Goal: Task Accomplishment & Management: Use online tool/utility

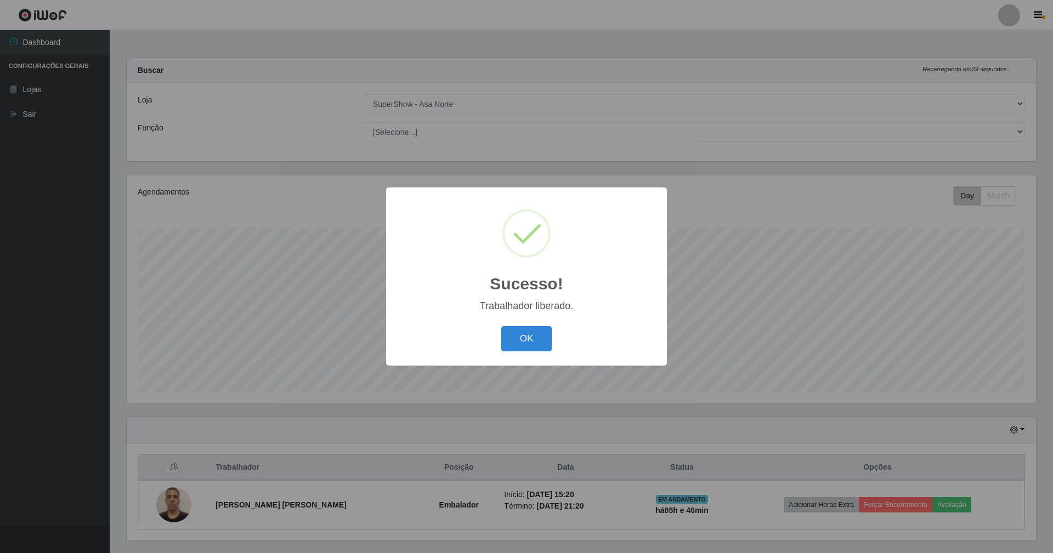
select select "71"
click at [518, 356] on div "Sucesso! × Trabalhador liberado. OK Cancel" at bounding box center [526, 277] width 281 height 178
click at [522, 339] on button "OK" at bounding box center [526, 339] width 51 height 26
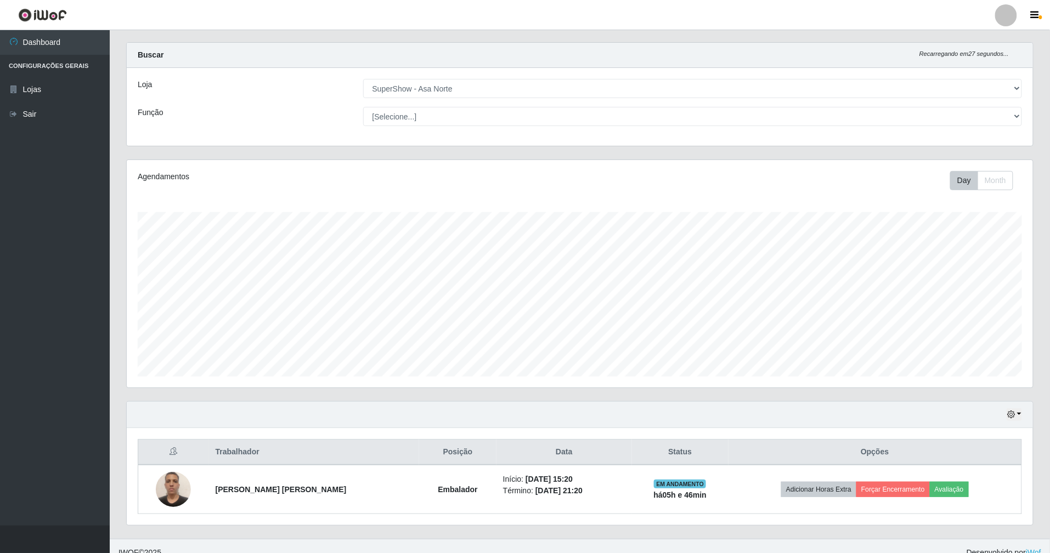
scroll to position [31, 0]
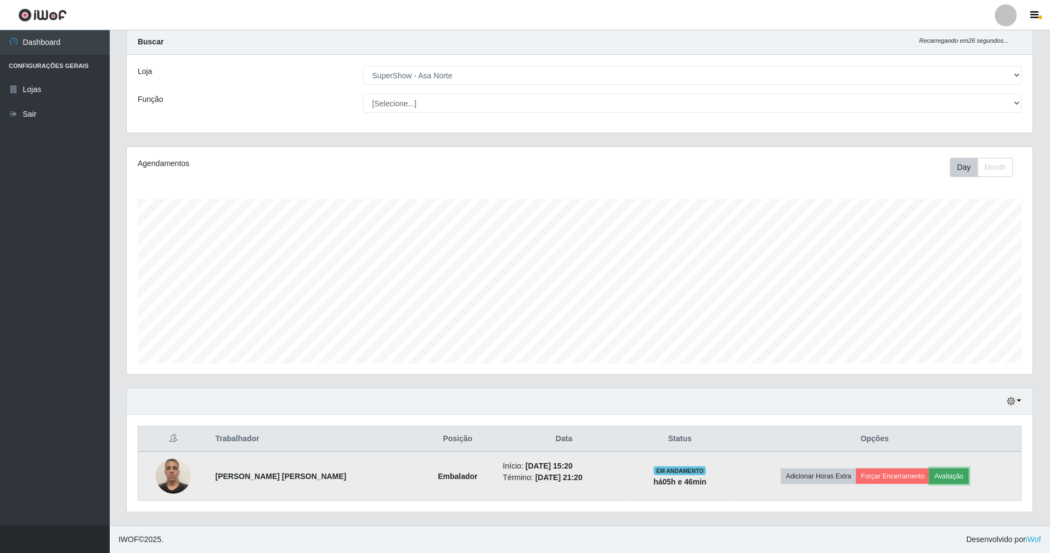
click at [948, 473] on button "Avaliação" at bounding box center [949, 476] width 39 height 15
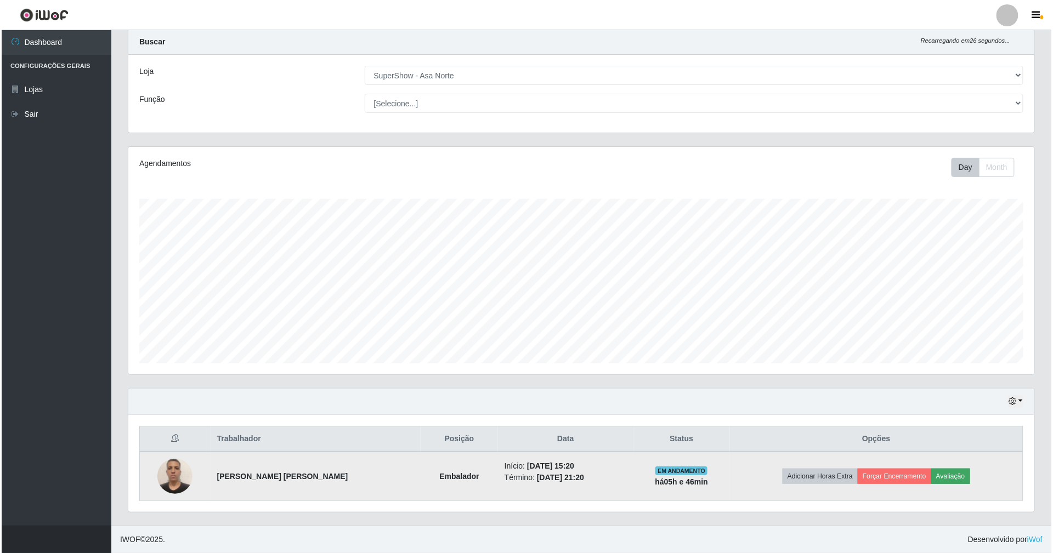
scroll to position [228, 896]
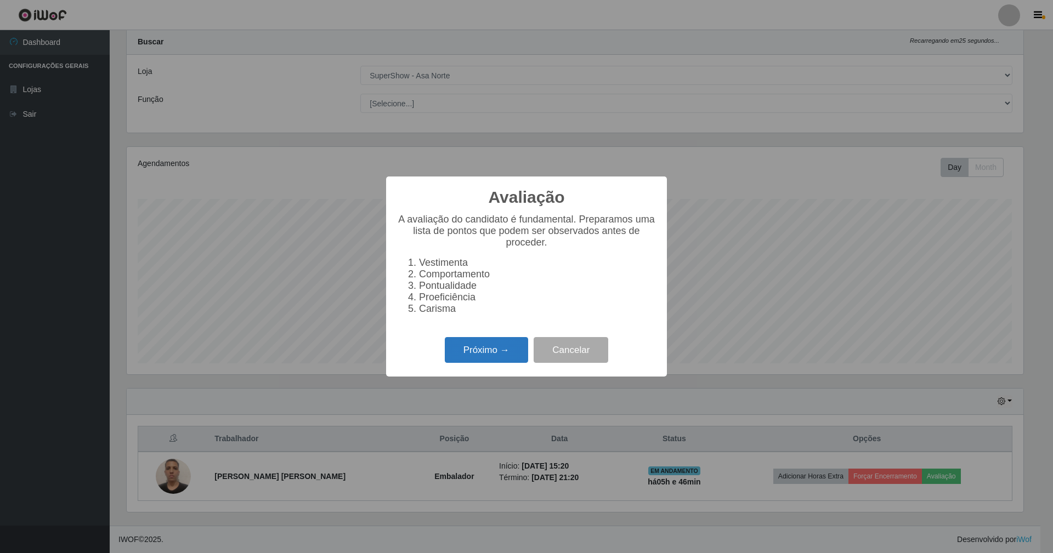
click at [520, 354] on button "Próximo →" at bounding box center [486, 350] width 83 height 26
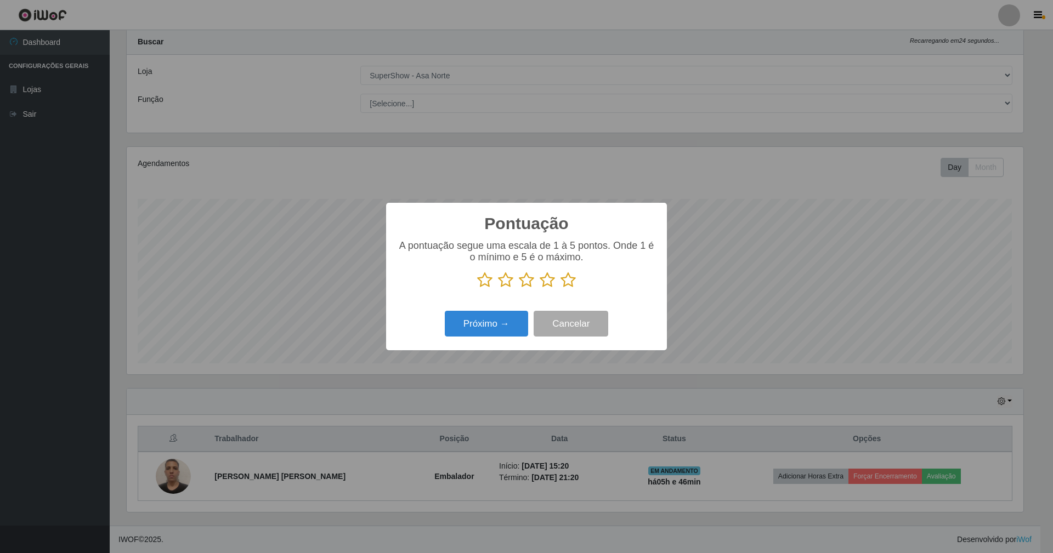
click at [569, 282] on icon at bounding box center [568, 280] width 15 height 16
click at [561, 289] on input "radio" at bounding box center [561, 289] width 0 height 0
click at [510, 330] on button "Próximo →" at bounding box center [486, 324] width 83 height 26
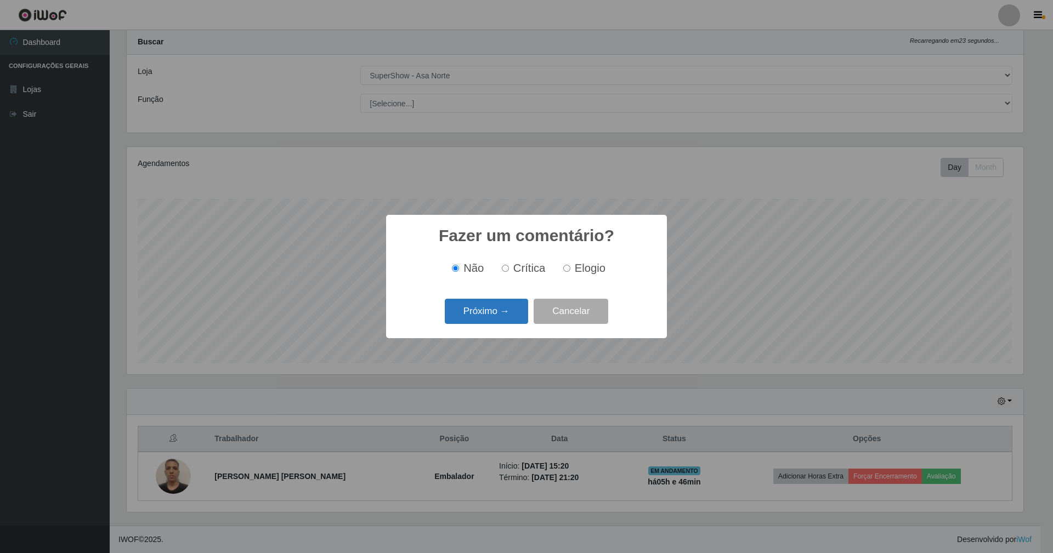
click at [513, 305] on button "Próximo →" at bounding box center [486, 312] width 83 height 26
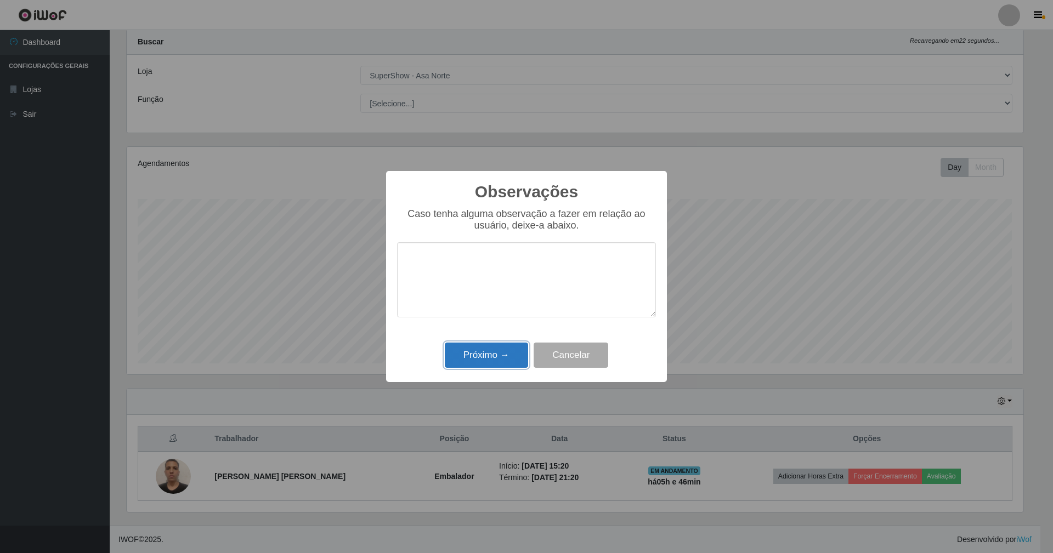
click at [502, 366] on button "Próximo →" at bounding box center [486, 356] width 83 height 26
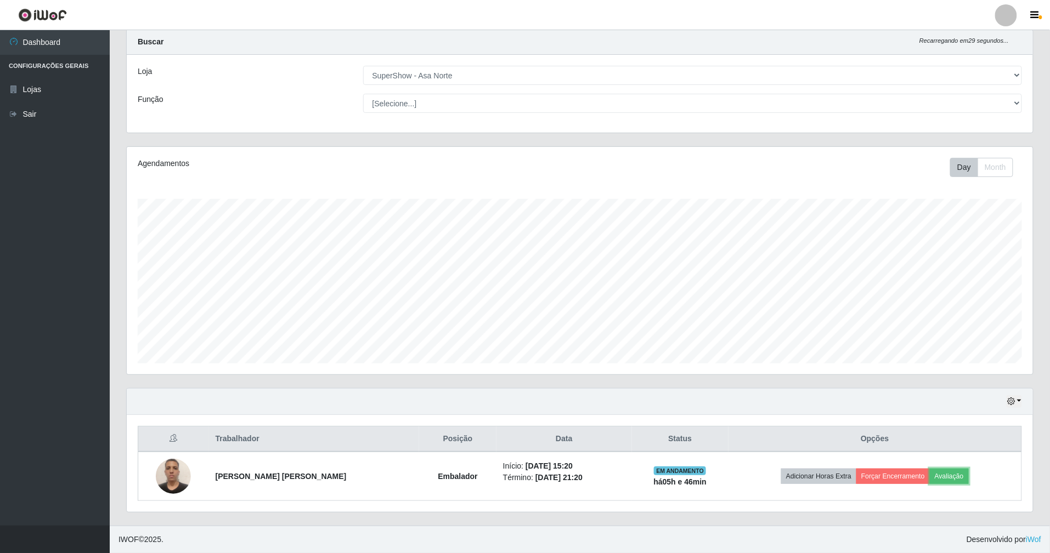
scroll to position [228, 906]
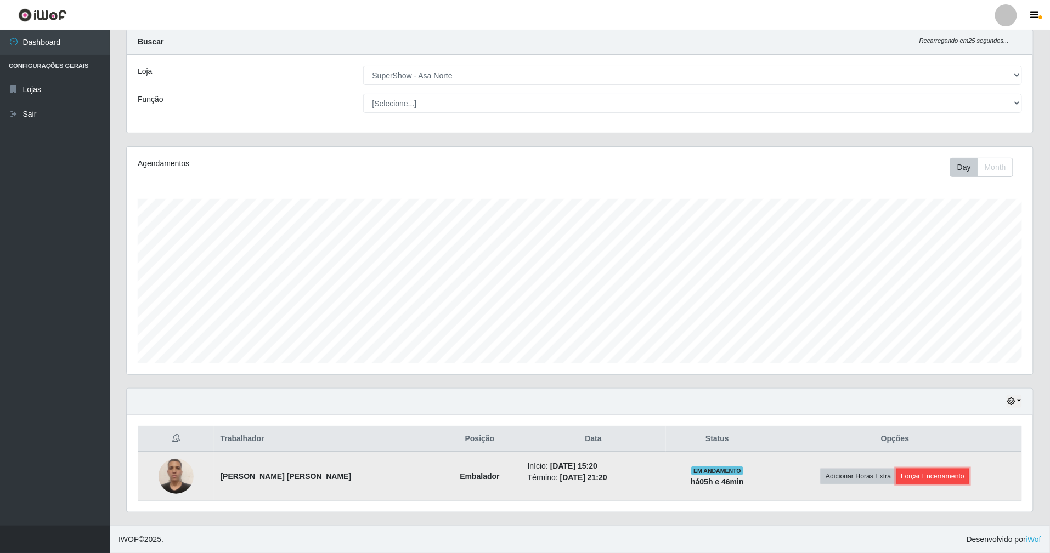
click at [928, 477] on button "Forçar Encerramento" at bounding box center [933, 476] width 74 height 15
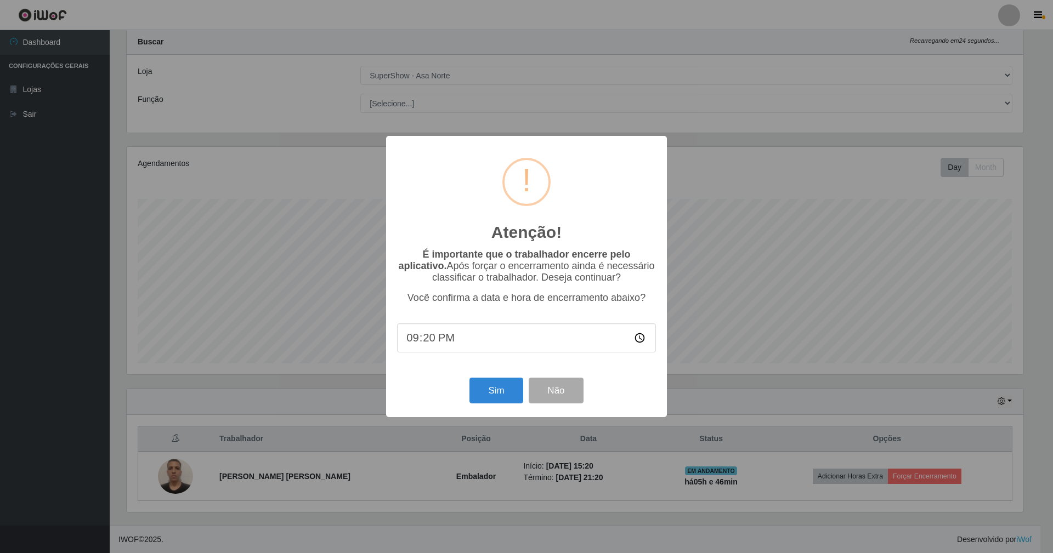
click at [427, 338] on input "21:20" at bounding box center [526, 338] width 259 height 29
type input "21:10"
click at [486, 391] on button "Sim" at bounding box center [496, 391] width 53 height 26
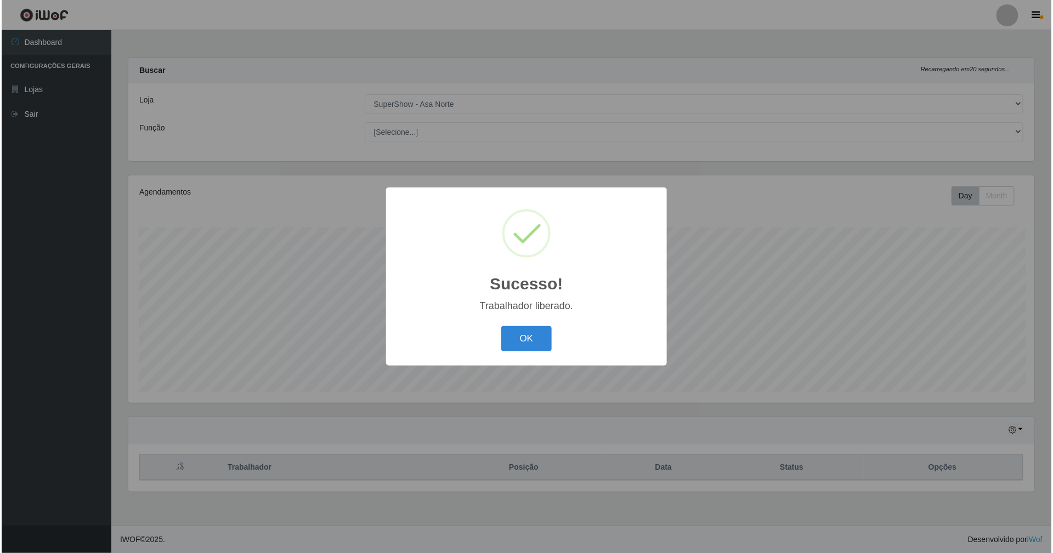
scroll to position [228, 909]
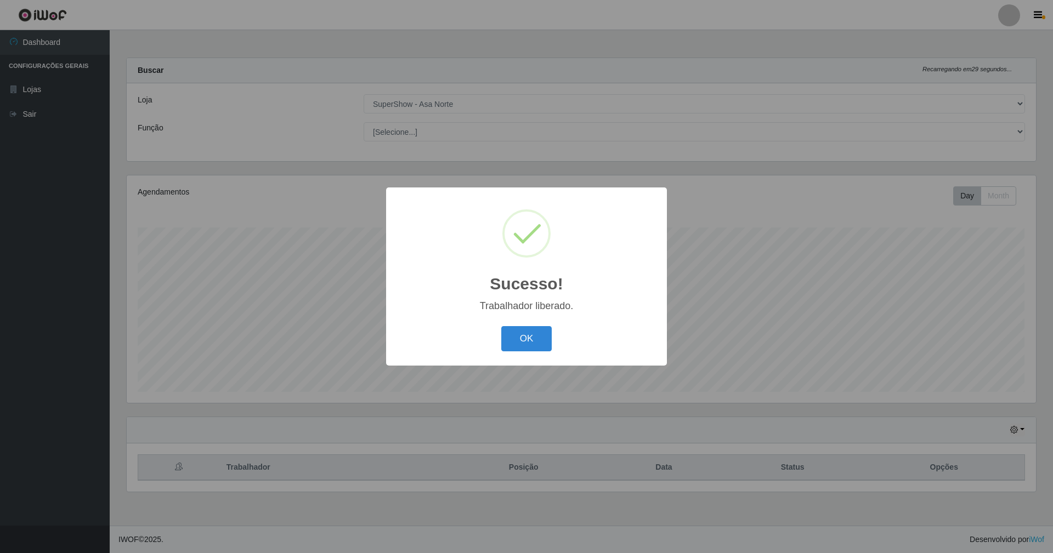
click at [501, 326] on button "OK" at bounding box center [526, 339] width 51 height 26
